Goal: Information Seeking & Learning: Understand process/instructions

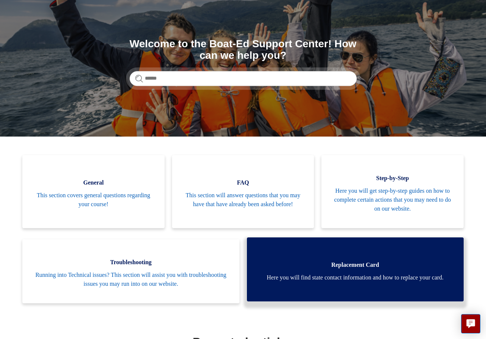
scroll to position [74, 0]
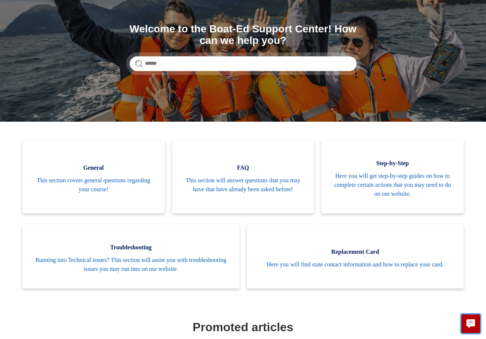
click at [467, 322] on icon "Live chat" at bounding box center [470, 322] width 9 height 7
drag, startPoint x: 480, startPoint y: 128, endPoint x: 464, endPoint y: 129, distance: 16.0
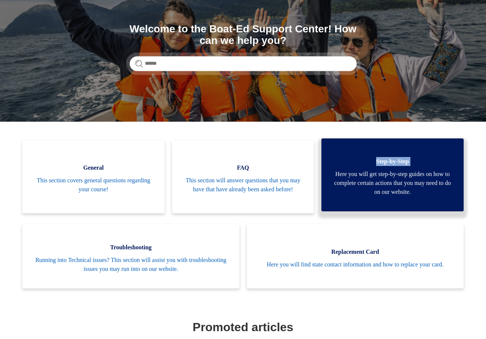
click at [334, 211] on link "Step-by-Step Here you will get step-by-step guides on how to complete certain a…" at bounding box center [392, 174] width 142 height 73
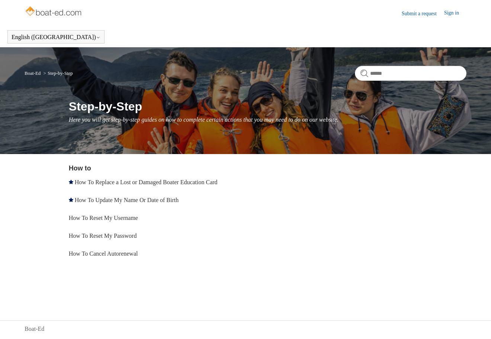
click at [468, 131] on div "Boat-Ed Step-by-Step Step-by-Step Here you will get step-by-step guides on how …" at bounding box center [245, 100] width 491 height 107
